Goal: Task Accomplishment & Management: Manage account settings

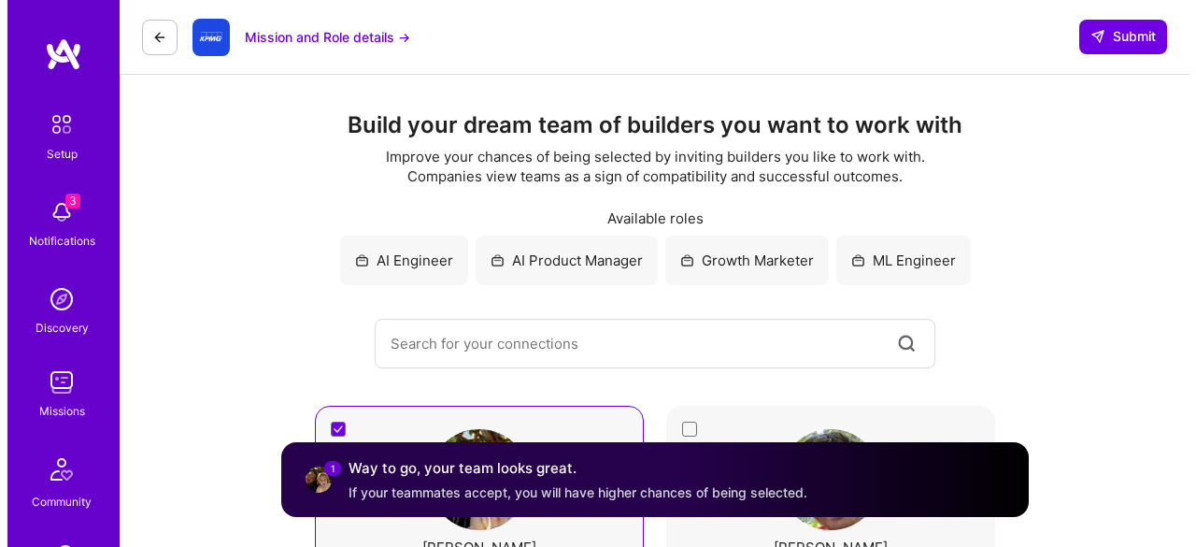
scroll to position [196, 0]
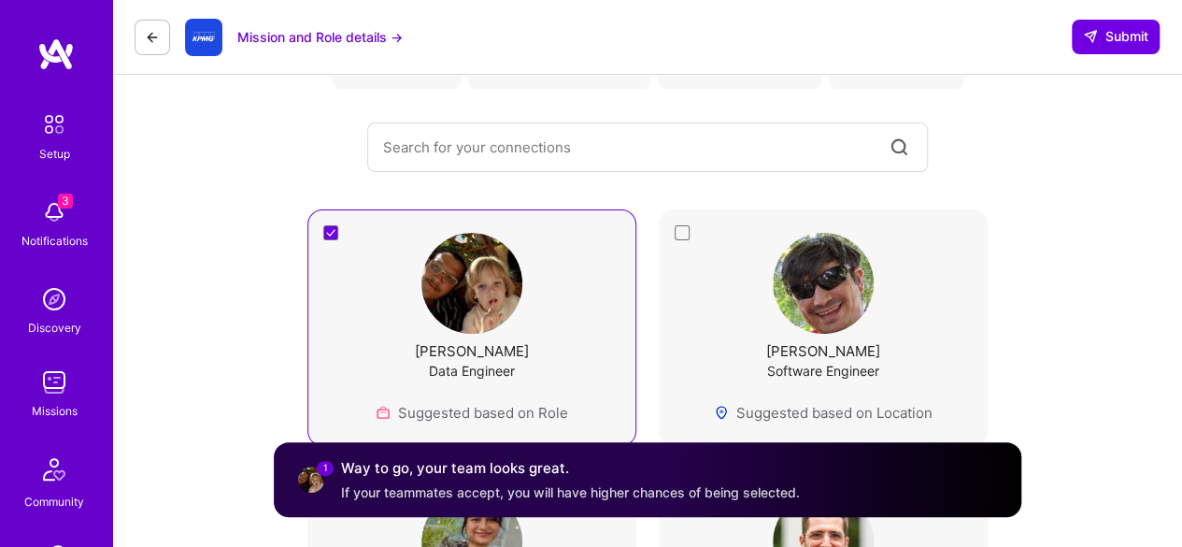
click at [50, 211] on img at bounding box center [54, 211] width 37 height 37
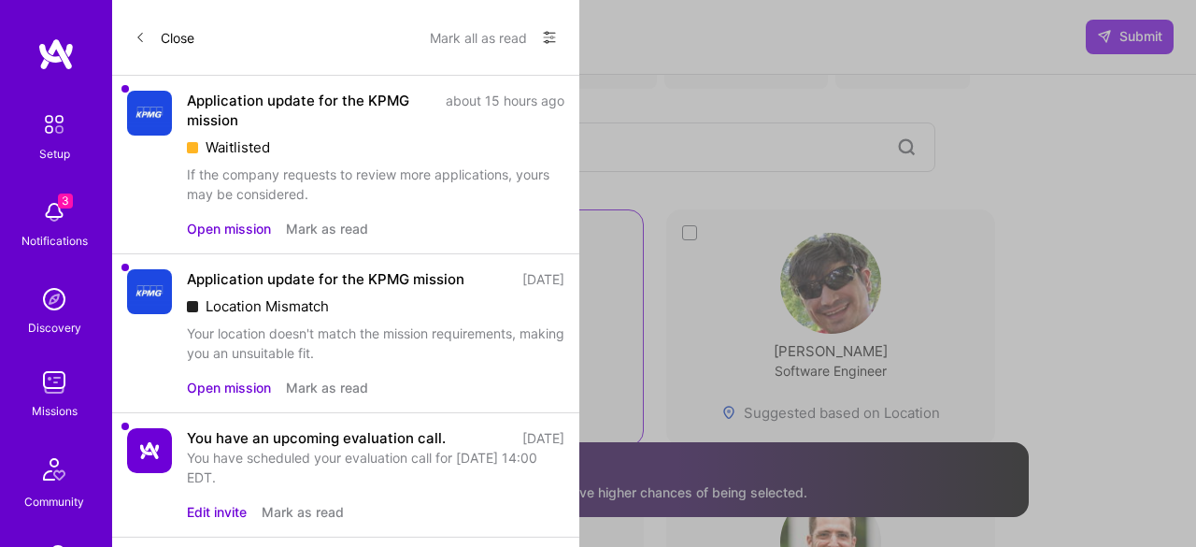
click at [197, 385] on button "Open mission" at bounding box center [229, 387] width 84 height 20
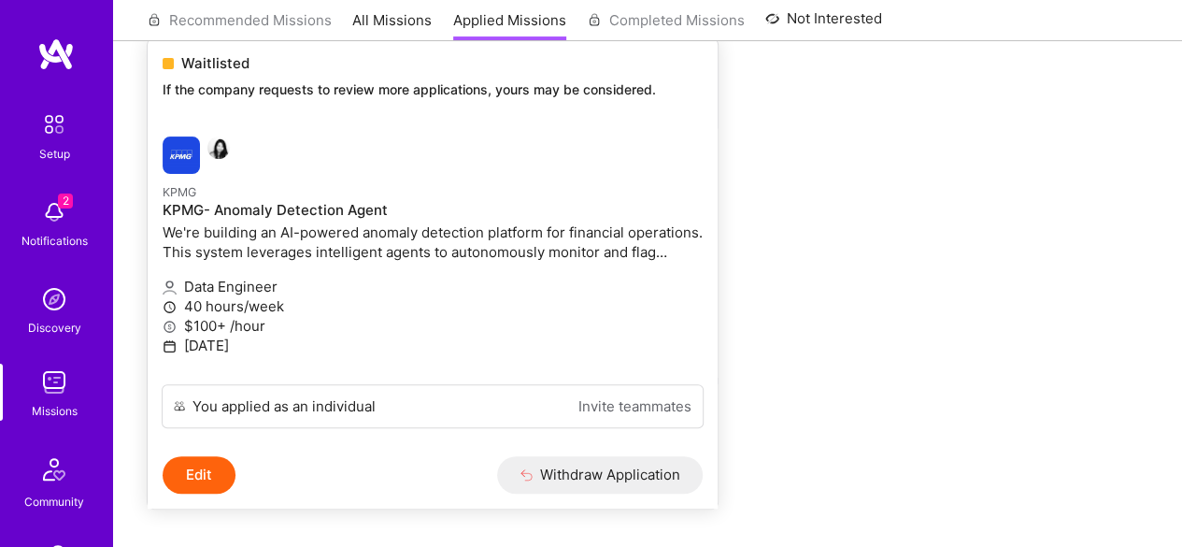
scroll to position [173, 0]
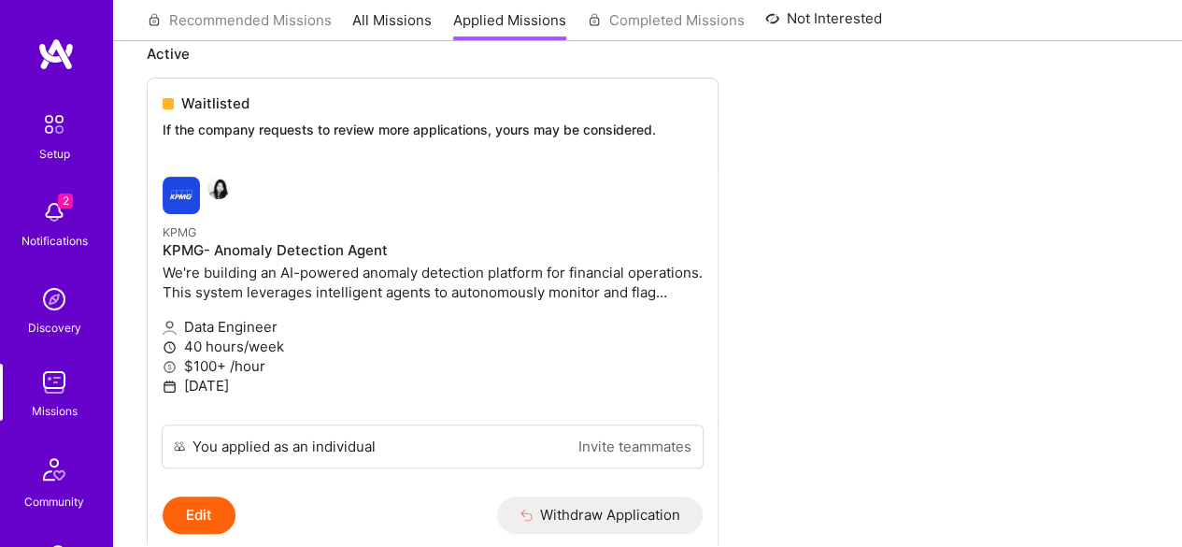
click at [42, 227] on img at bounding box center [54, 211] width 37 height 37
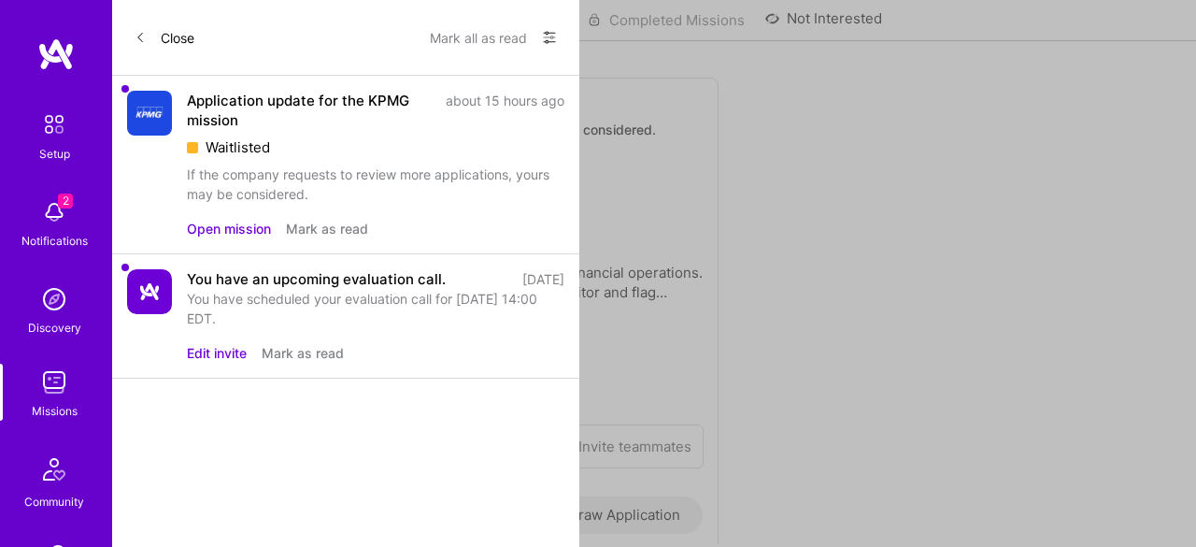
click at [226, 238] on div "Application update for the KPMG mission about 15 hours ago Waitlisted If the co…" at bounding box center [345, 165] width 467 height 178
click at [226, 232] on button "Open mission" at bounding box center [229, 229] width 84 height 20
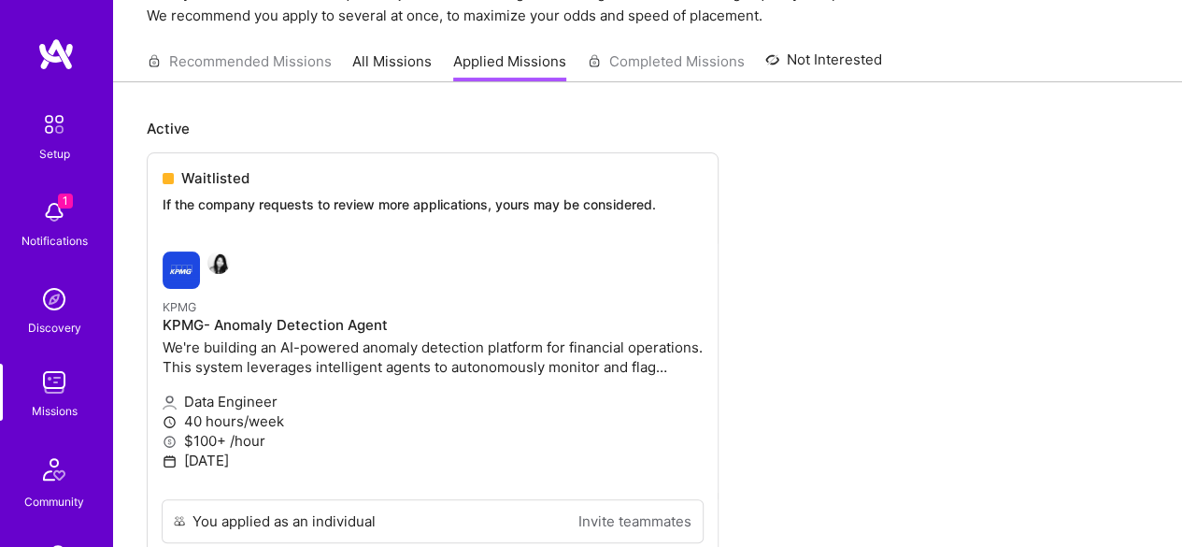
scroll to position [0, 0]
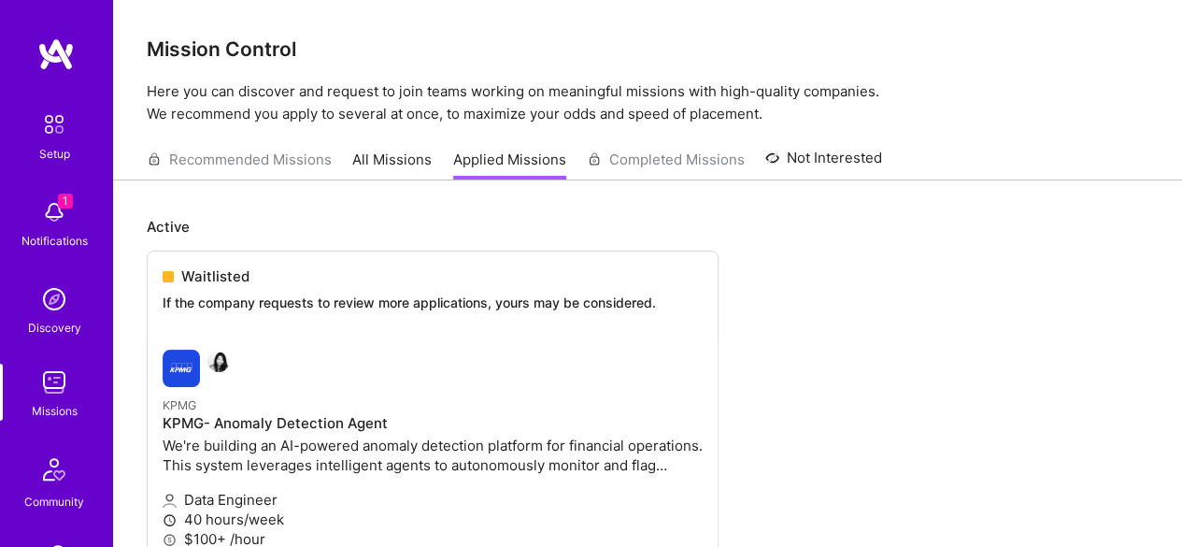
click at [22, 215] on div "1 Notifications" at bounding box center [54, 222] width 116 height 64
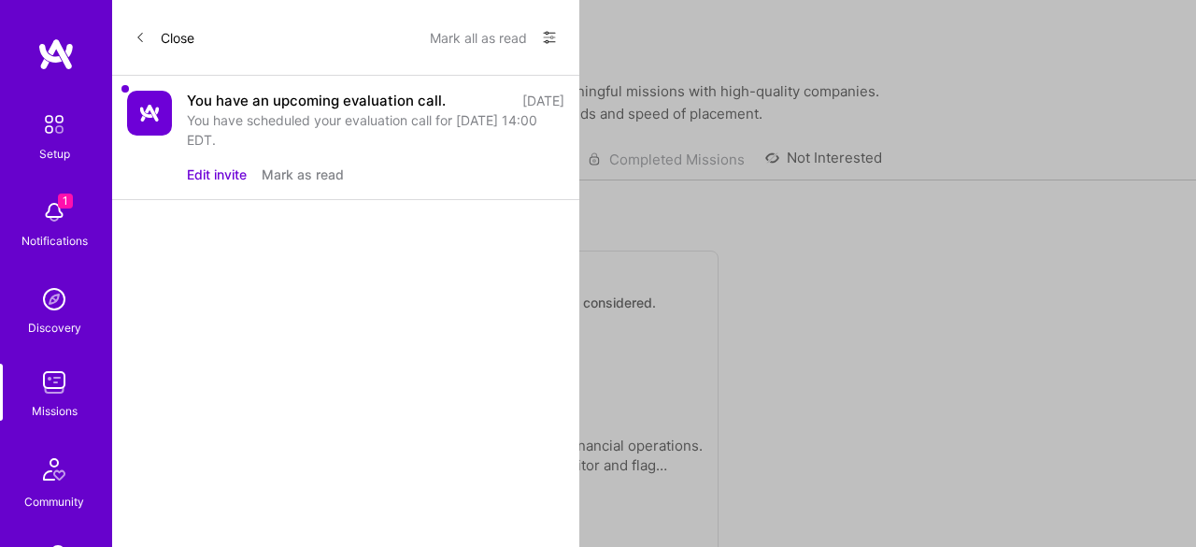
click at [278, 176] on button "Mark as read" at bounding box center [303, 174] width 82 height 20
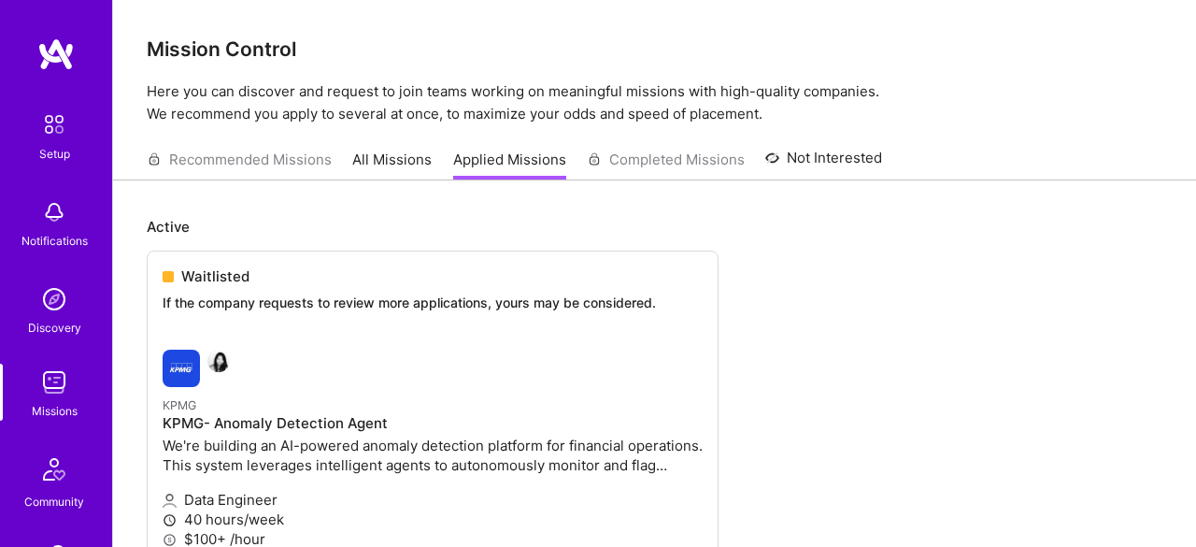
click at [36, 397] on img at bounding box center [54, 381] width 37 height 37
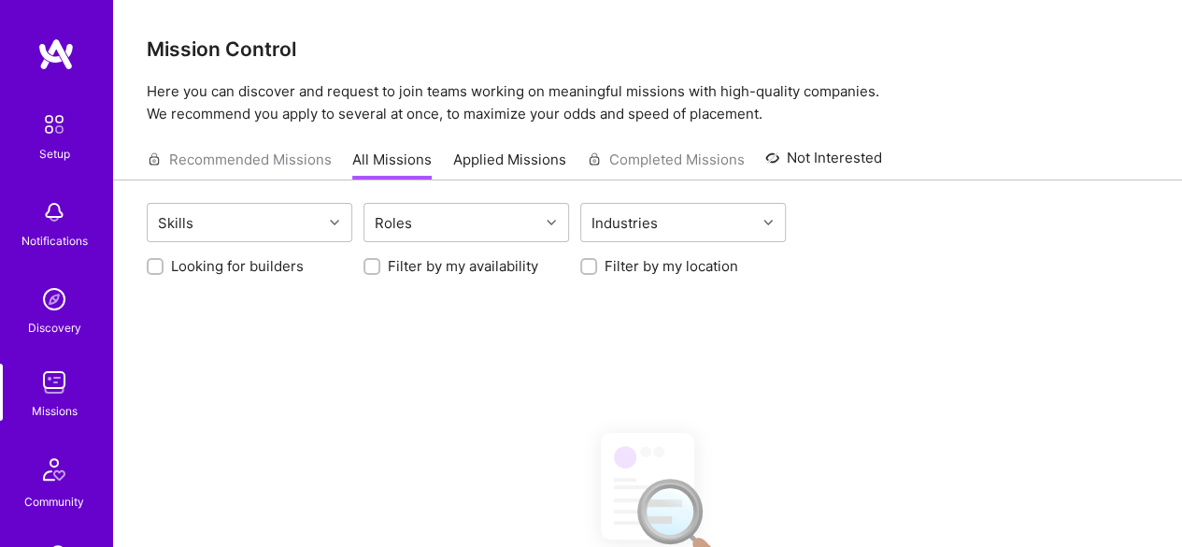
click at [41, 388] on img at bounding box center [54, 381] width 37 height 37
